Goal: Transaction & Acquisition: Purchase product/service

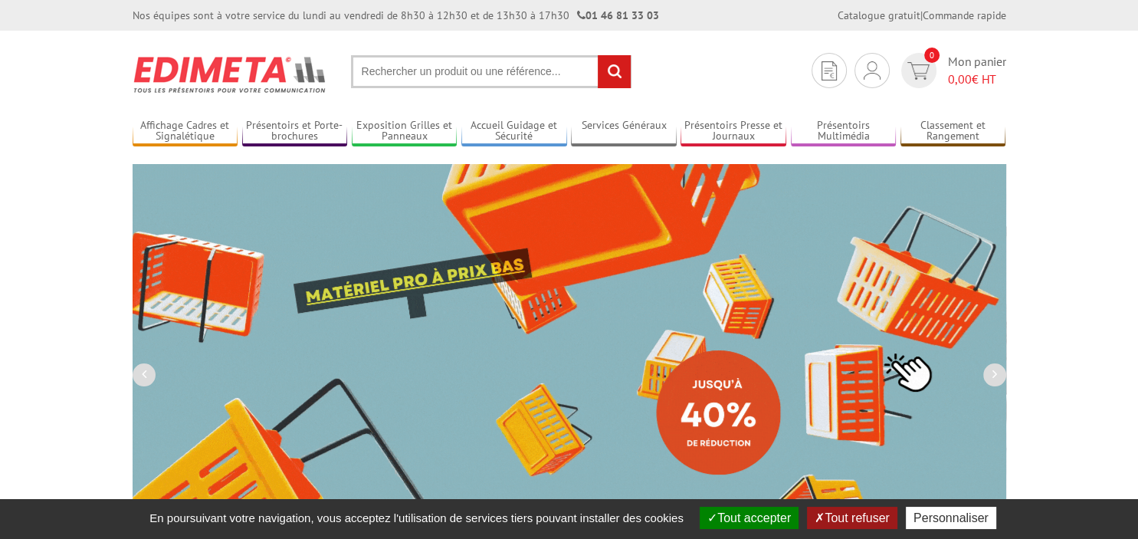
click at [383, 67] on input "text" at bounding box center [491, 71] width 280 height 33
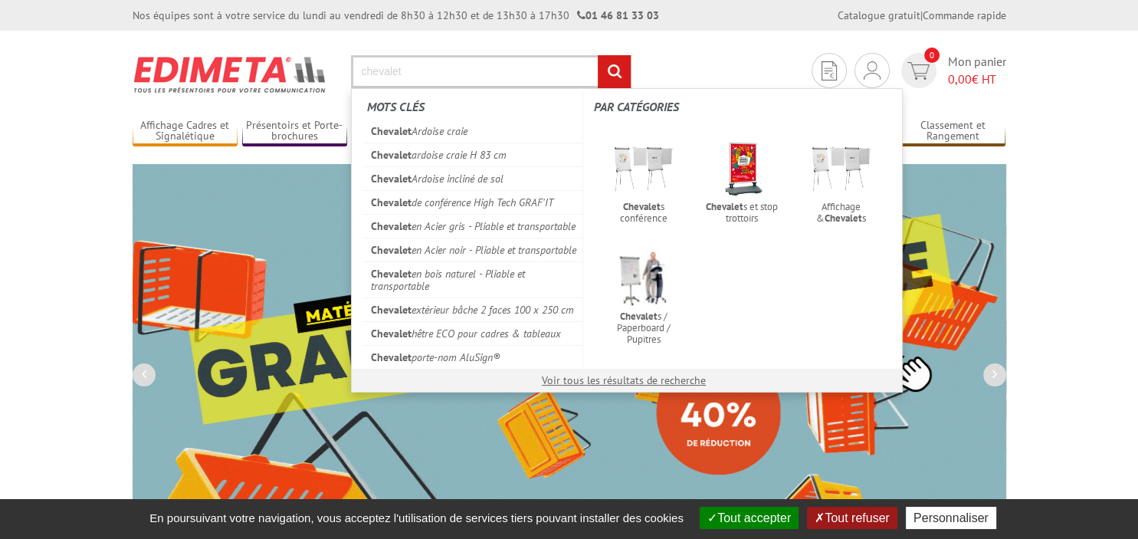
type input "chevalet"
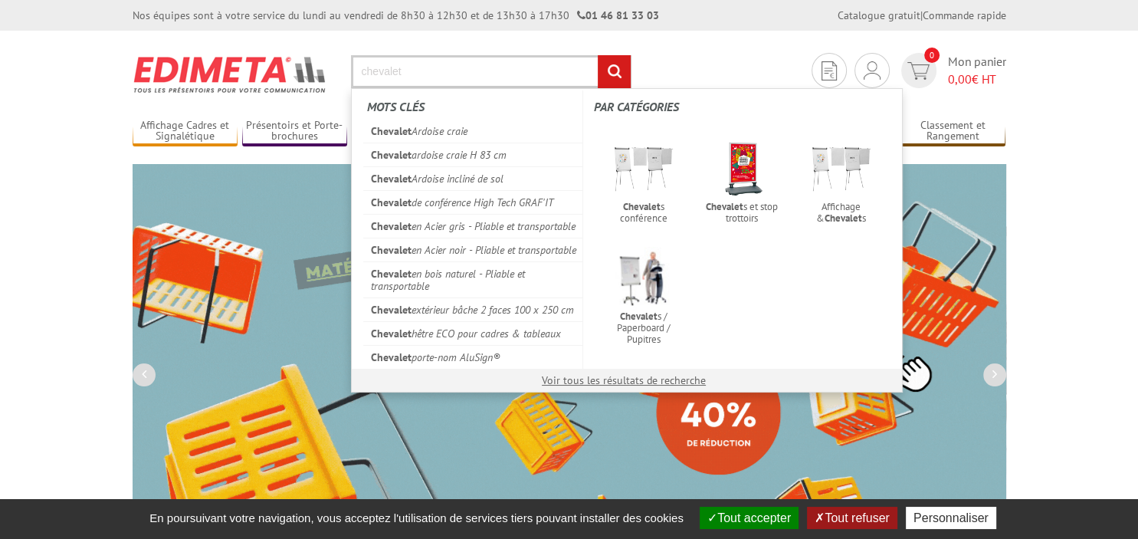
click at [598, 55] on input "rechercher" at bounding box center [614, 71] width 33 height 33
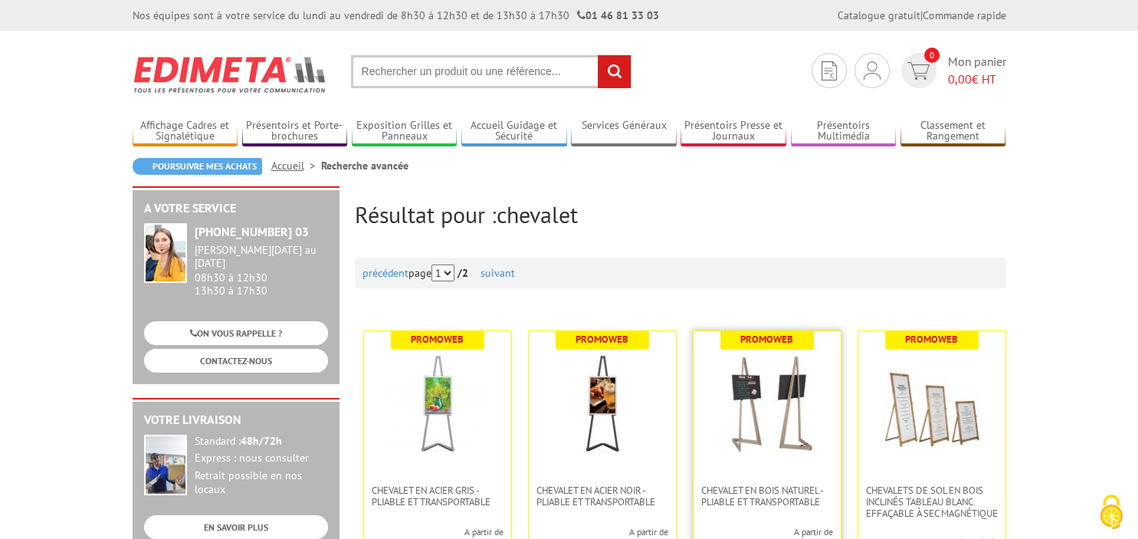
click at [748, 427] on img at bounding box center [767, 404] width 100 height 100
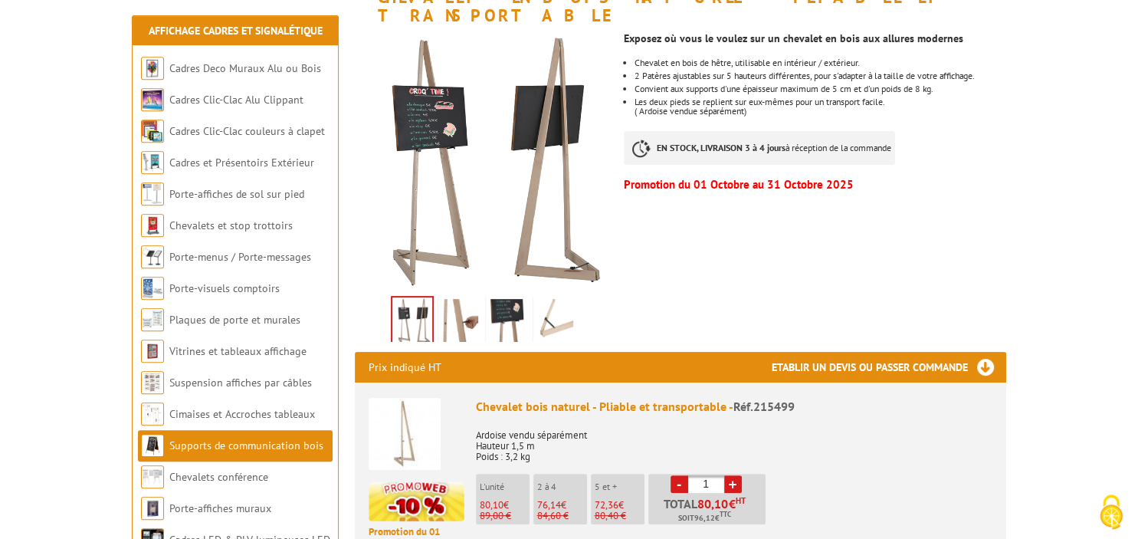
scroll to position [323, 0]
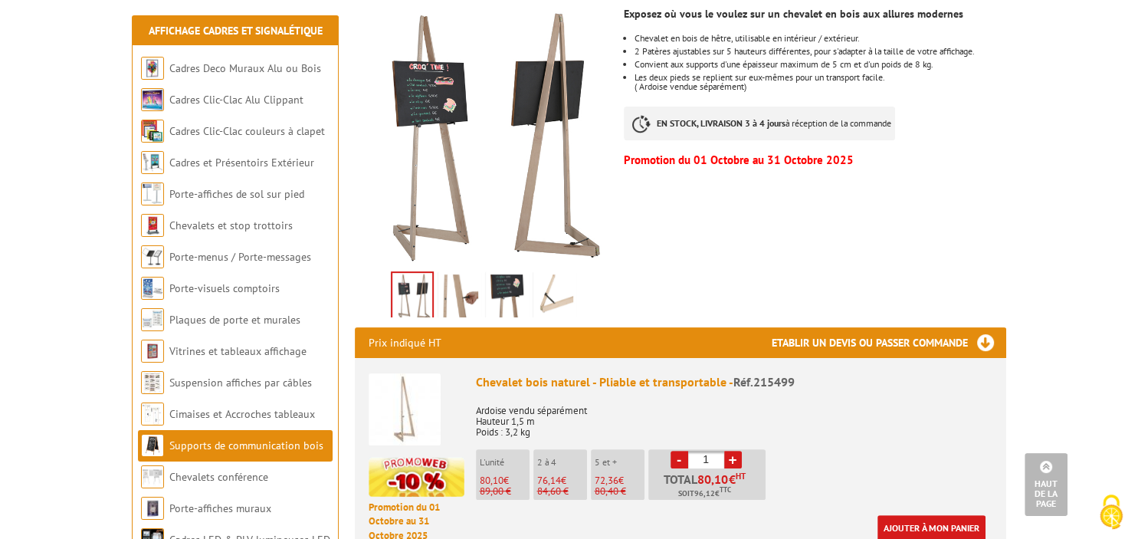
click at [732, 450] on link "+" at bounding box center [733, 459] width 18 height 18
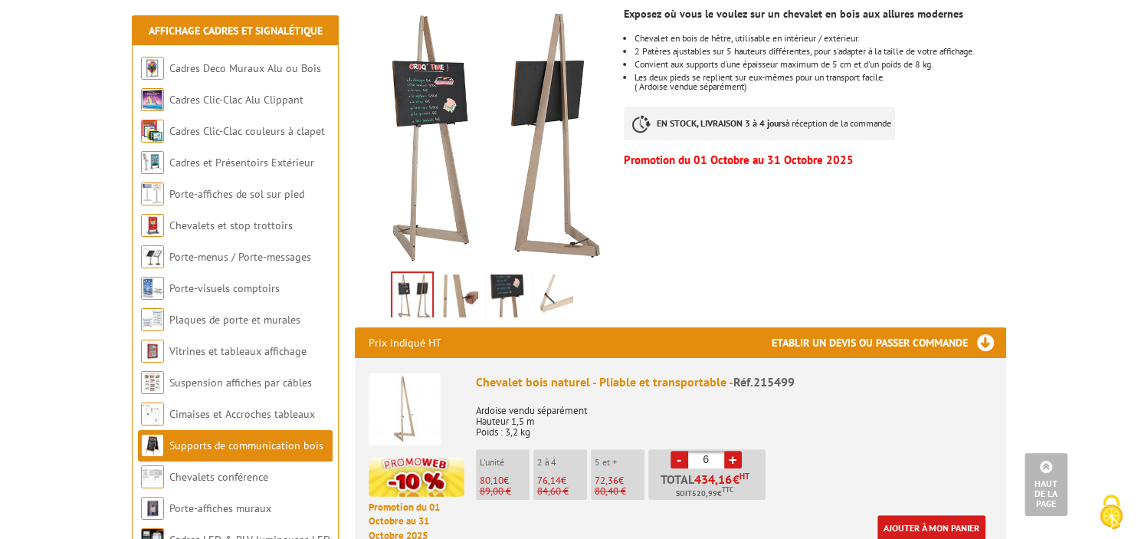
click at [732, 450] on link "+" at bounding box center [733, 459] width 18 height 18
type input "10"
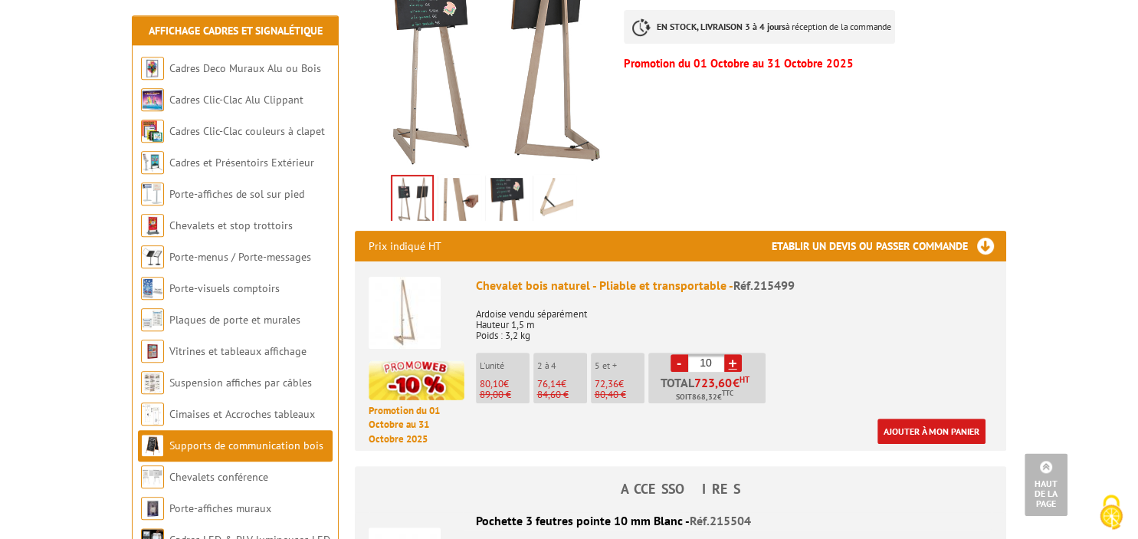
scroll to position [404, 0]
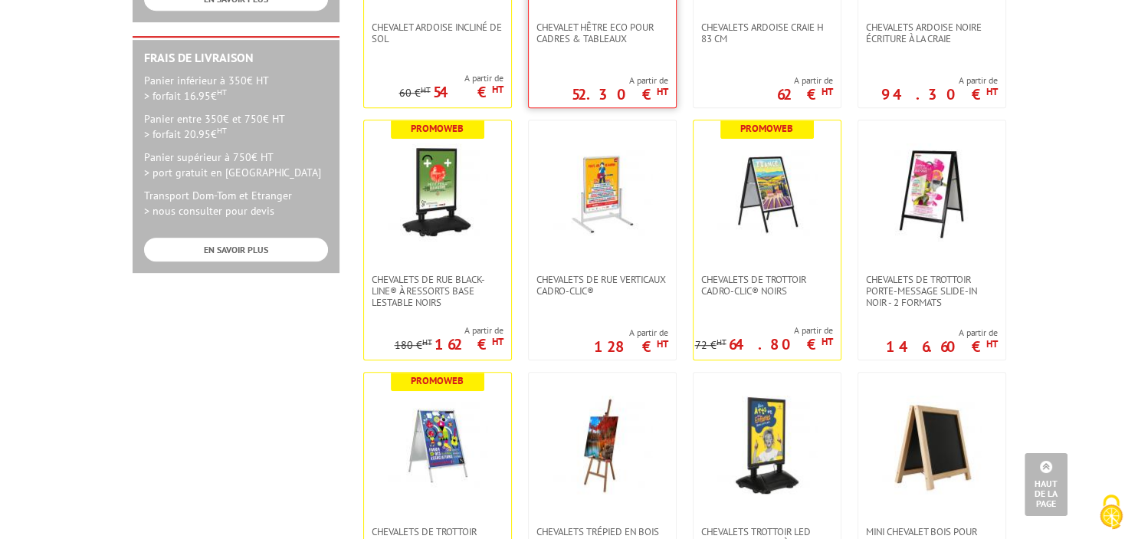
scroll to position [809, 0]
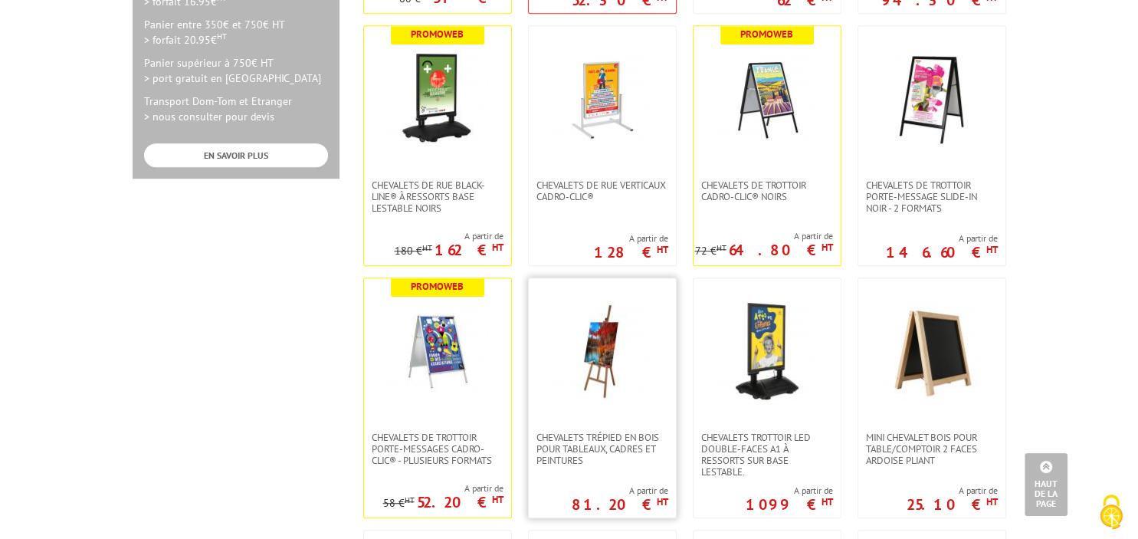
click at [626, 355] on img at bounding box center [602, 351] width 100 height 100
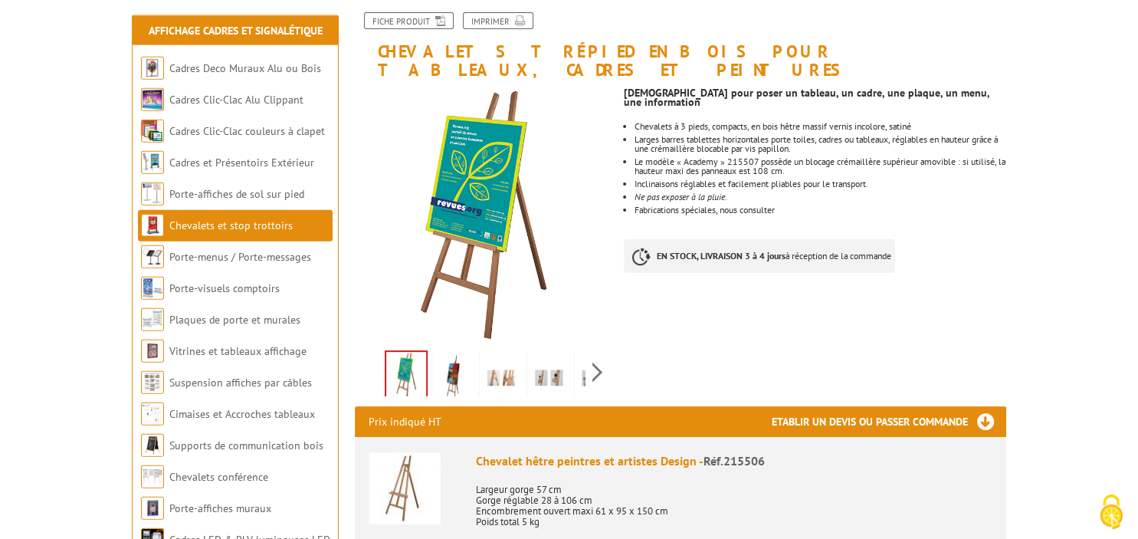
scroll to position [242, 0]
